Goal: Task Accomplishment & Management: Manage account settings

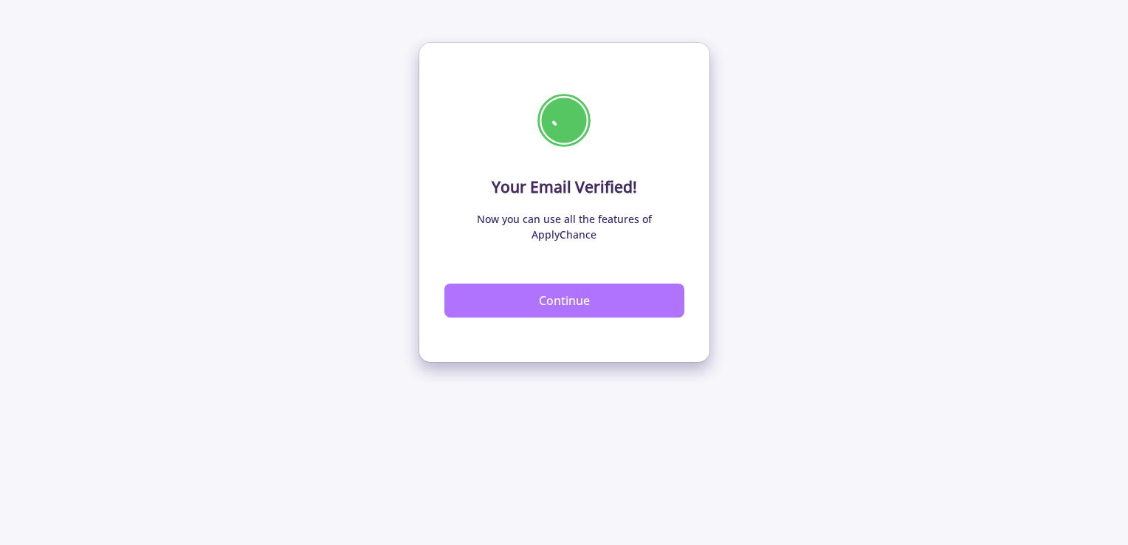
click at [579, 291] on button "Continue" at bounding box center [565, 301] width 240 height 34
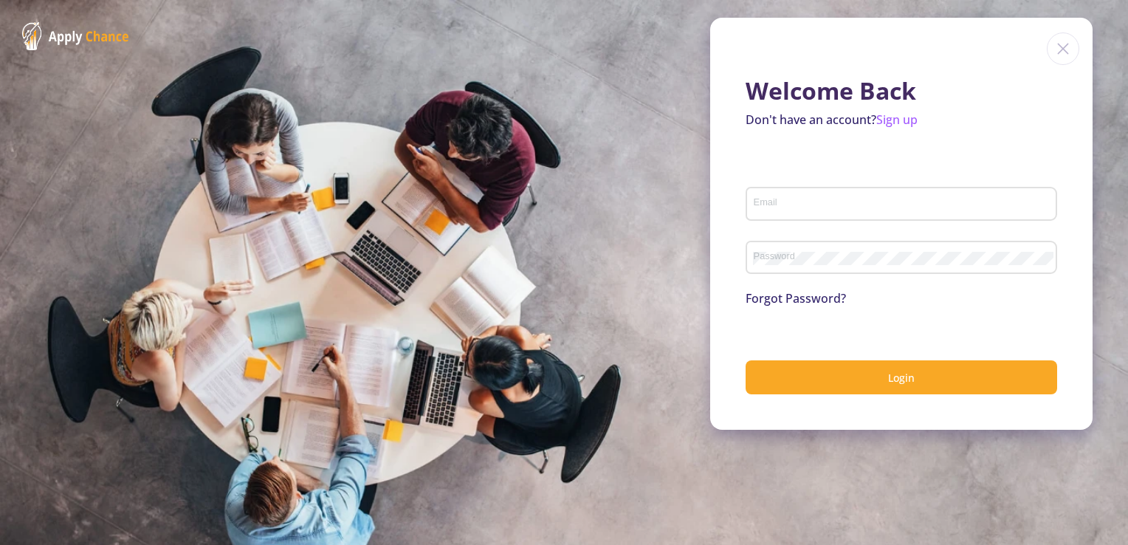
click at [813, 202] on input "Email" at bounding box center [903, 204] width 301 height 13
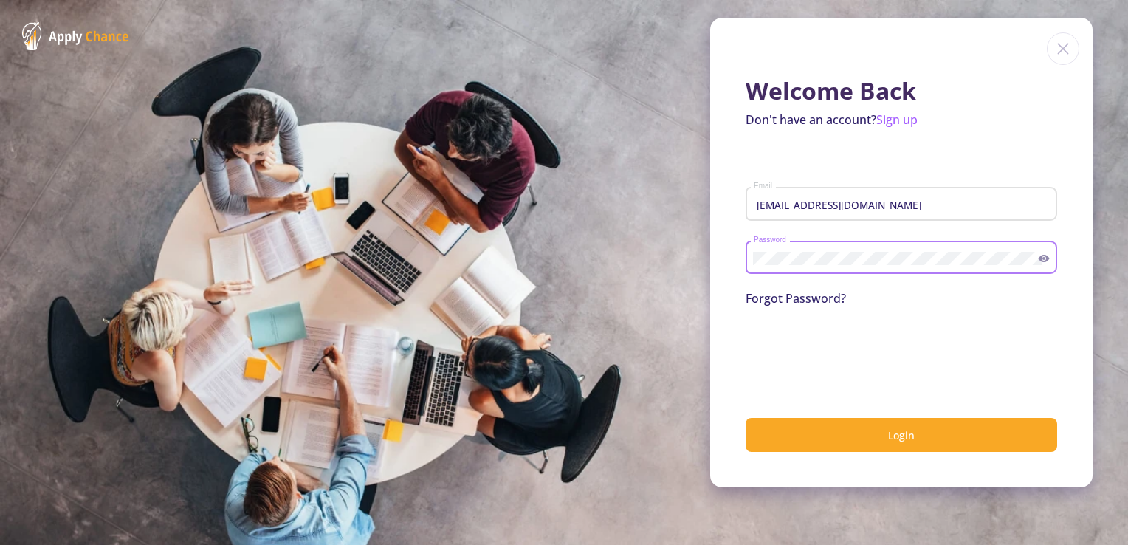
click at [746, 418] on button "Login" at bounding box center [902, 435] width 312 height 35
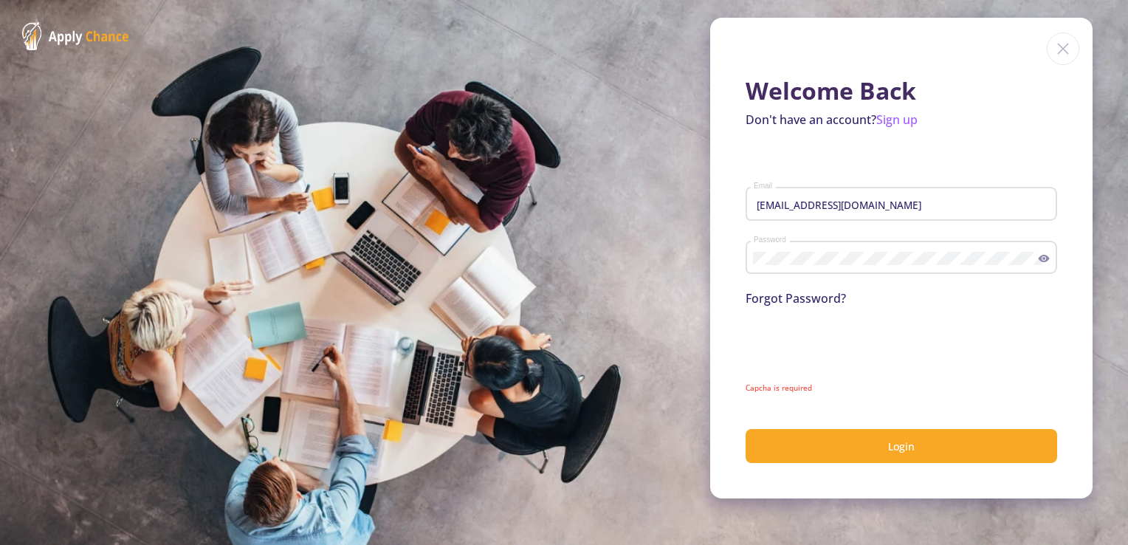
click at [952, 202] on input "[EMAIL_ADDRESS][DOMAIN_NAME]" at bounding box center [903, 204] width 301 height 13
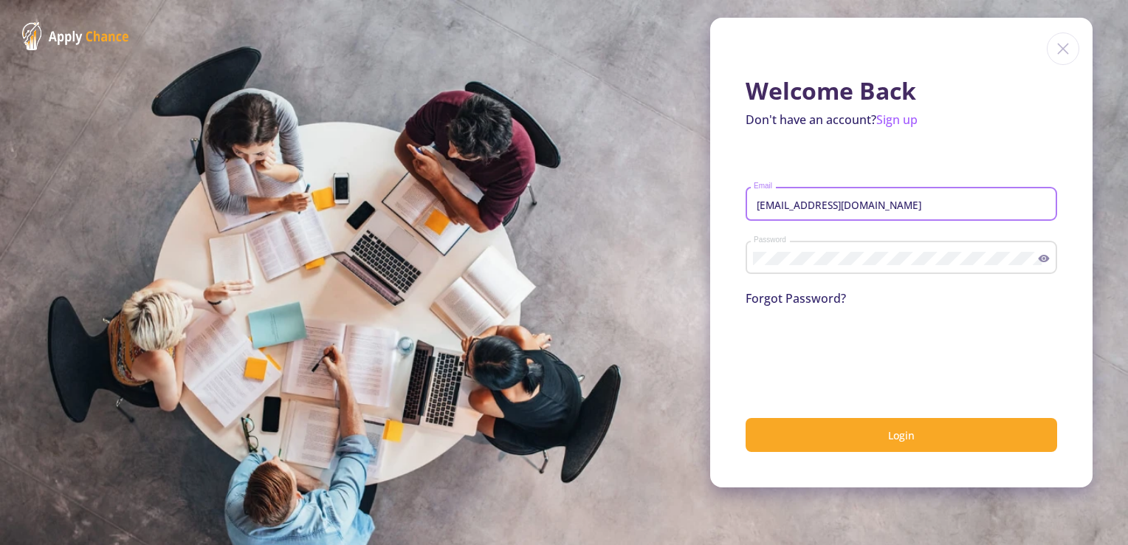
drag, startPoint x: 953, startPoint y: 207, endPoint x: 685, endPoint y: 208, distance: 268.8
click at [685, 208] on section "Welcome Back Don't have an account? Sign up [EMAIL_ADDRESS][DOMAIN_NAME] Email …" at bounding box center [564, 272] width 1128 height 545
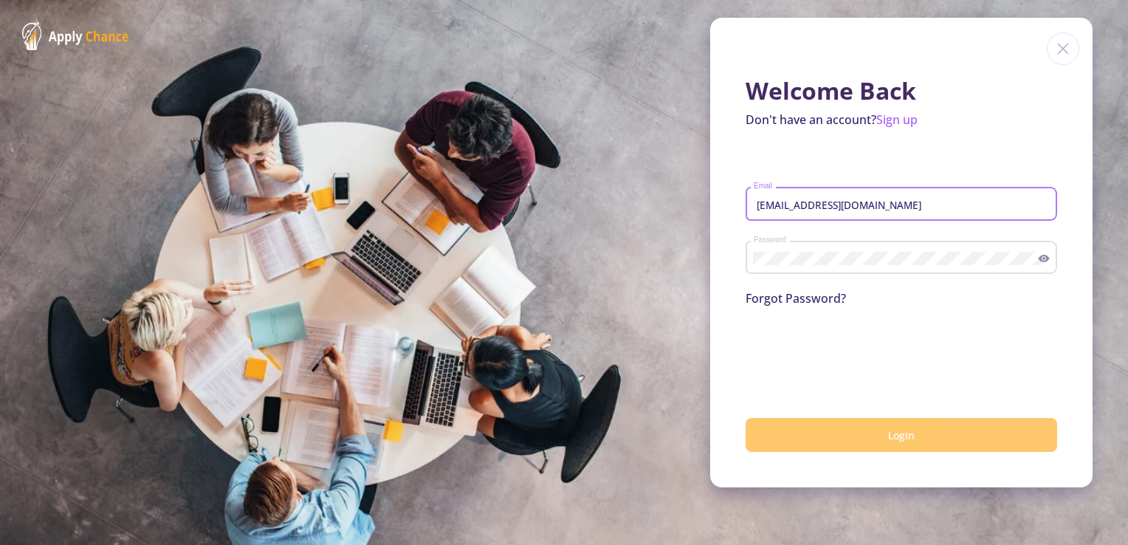
click at [958, 433] on button "Login" at bounding box center [902, 435] width 312 height 35
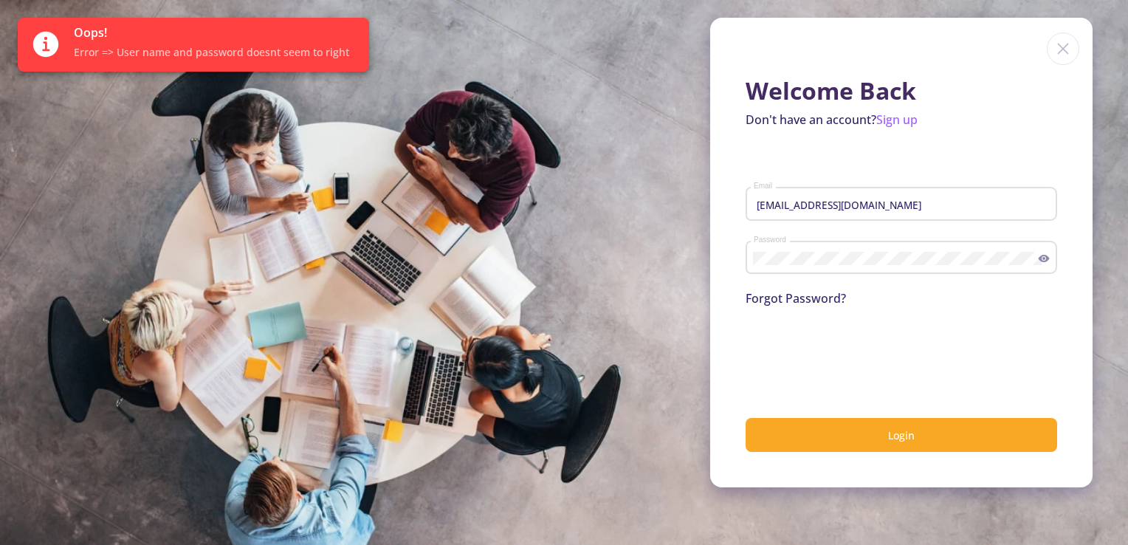
click at [950, 202] on input "[EMAIL_ADDRESS][DOMAIN_NAME]" at bounding box center [903, 204] width 301 height 13
click at [772, 202] on input "[EMAIL_ADDRESS][DOMAIN_NAME]" at bounding box center [903, 204] width 301 height 13
click at [772, 205] on input "[EMAIL_ADDRESS][DOMAIN_NAME]" at bounding box center [903, 204] width 301 height 13
click at [773, 205] on input "[EMAIL_ADDRESS][DOMAIN_NAME]" at bounding box center [903, 204] width 301 height 13
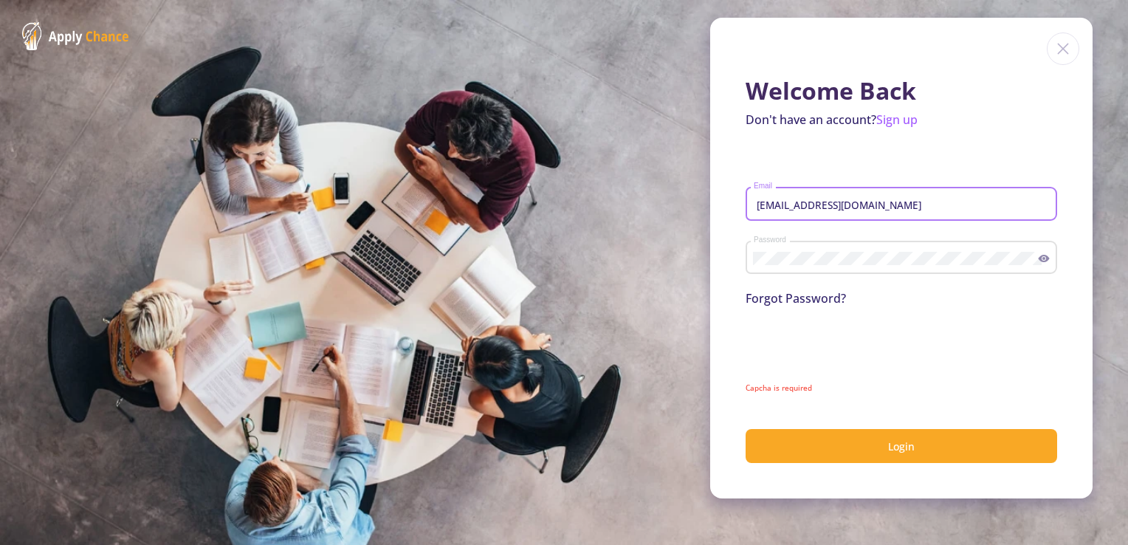
drag, startPoint x: 961, startPoint y: 205, endPoint x: 703, endPoint y: 214, distance: 258.6
click at [703, 214] on section "Welcome Back Don't have an account? Sign up [EMAIL_ADDRESS][DOMAIN_NAME] Email …" at bounding box center [564, 272] width 1128 height 545
type input "[EMAIL_ADDRESS][DOMAIN_NAME]"
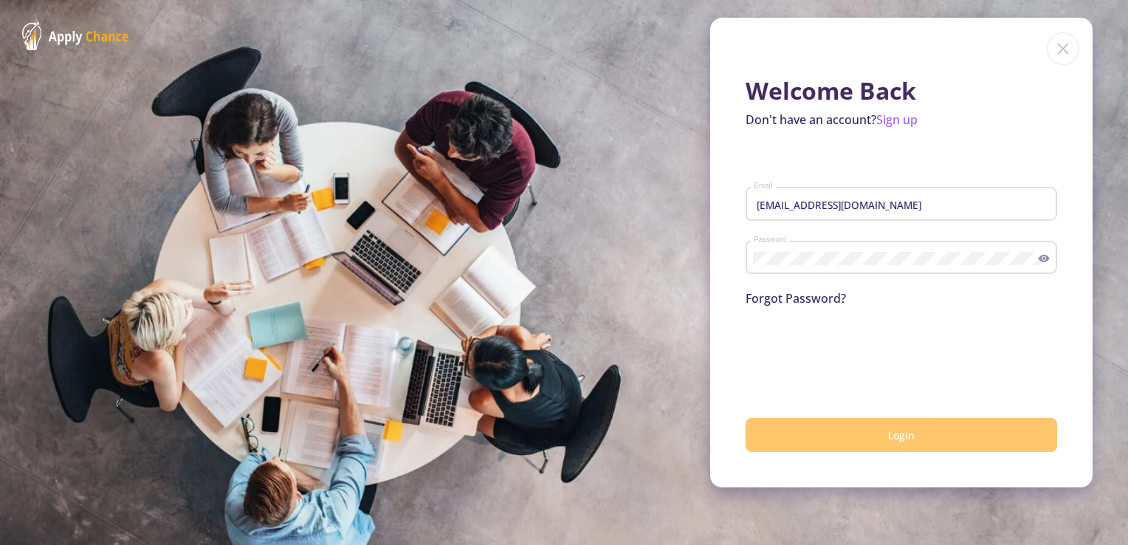
click at [851, 443] on button "Login" at bounding box center [902, 435] width 312 height 35
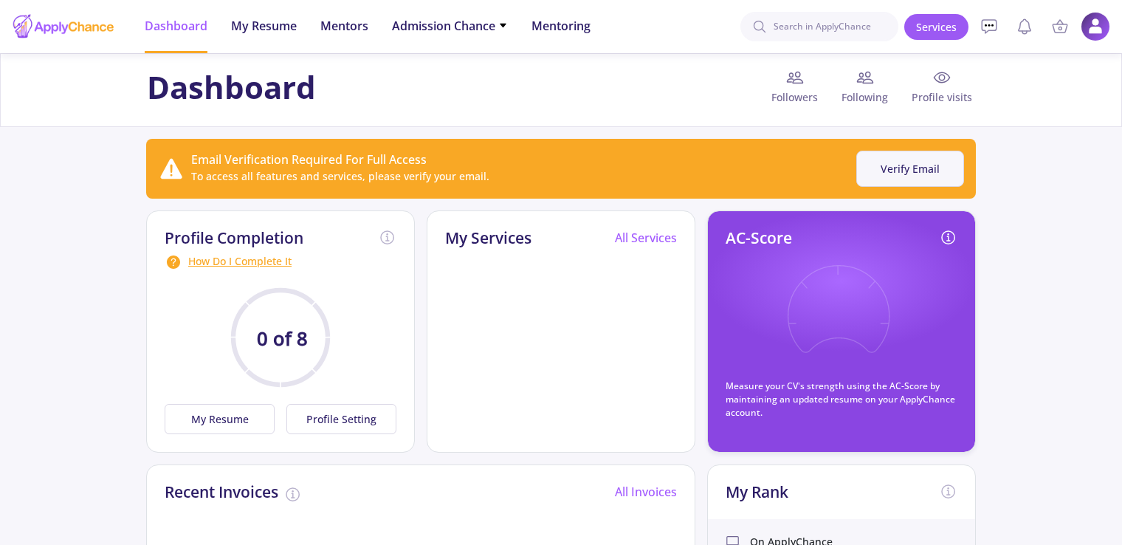
click at [918, 176] on button "Verify Email" at bounding box center [911, 169] width 108 height 36
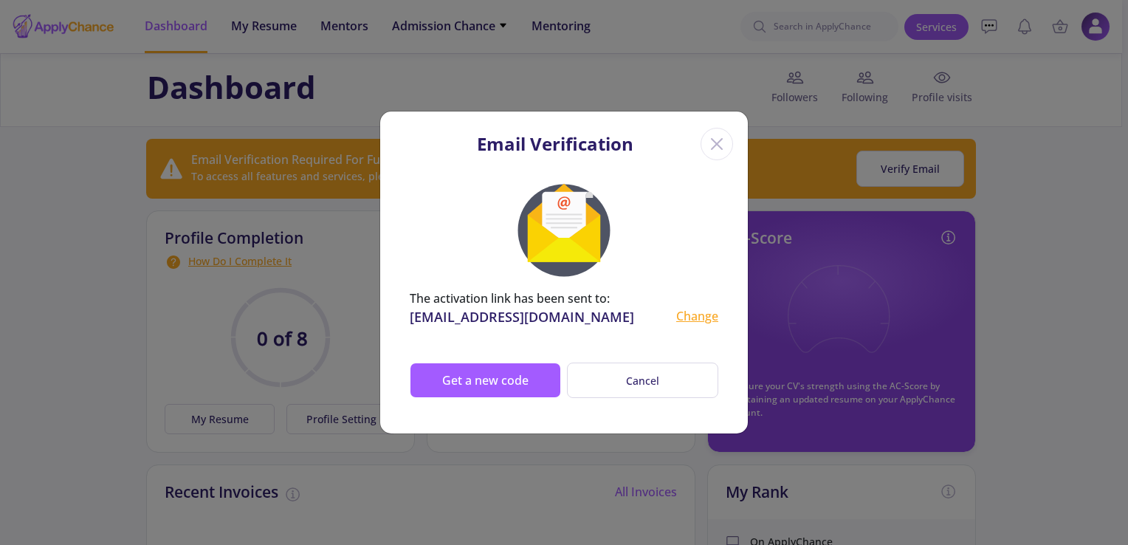
click at [710, 141] on icon "Close" at bounding box center [717, 144] width 24 height 24
